Goal: Find specific page/section: Locate a particular part of the current website

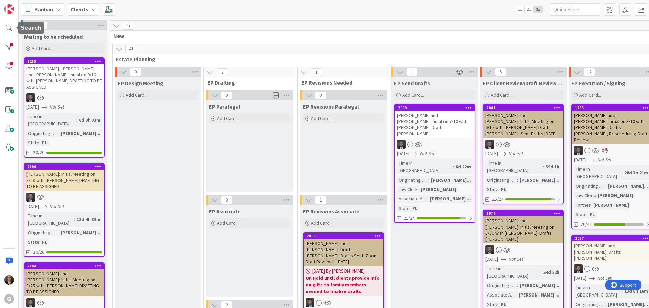
scroll to position [101, 0]
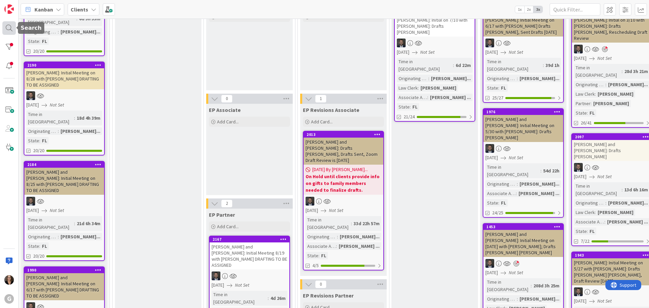
click at [9, 27] on div at bounding box center [9, 28] width 14 height 14
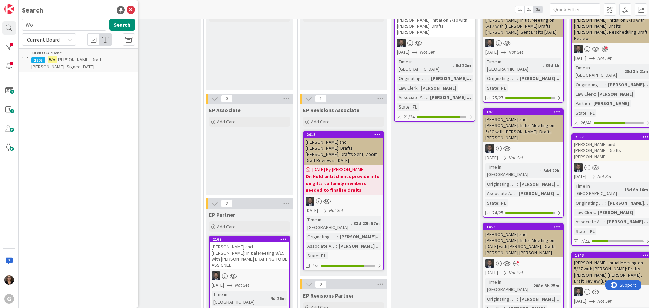
type input "W"
type input "[PERSON_NAME]"
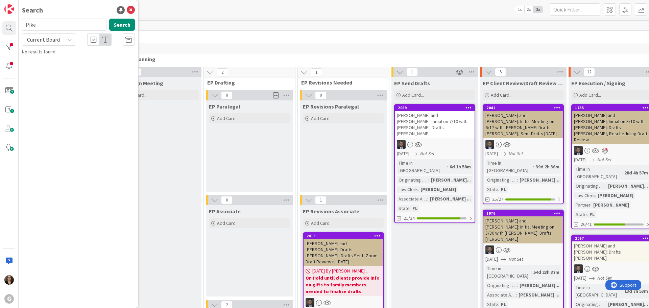
type input "Pike"
click at [125, 25] on button "Search" at bounding box center [122, 25] width 26 height 12
click at [38, 25] on input "Pike" at bounding box center [64, 25] width 85 height 12
click at [116, 26] on button "Search" at bounding box center [122, 25] width 26 height 12
click at [130, 9] on icon at bounding box center [131, 10] width 8 height 8
